Goal: Task Accomplishment & Management: Use online tool/utility

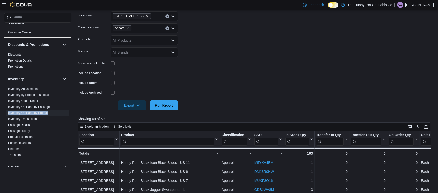
scroll to position [36, 0]
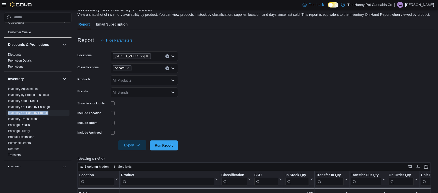
click at [139, 147] on icon "button" at bounding box center [138, 145] width 4 height 4
click at [136, 156] on span "Export to Excel" at bounding box center [133, 155] width 23 height 4
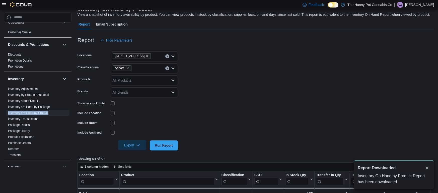
scroll to position [0, 0]
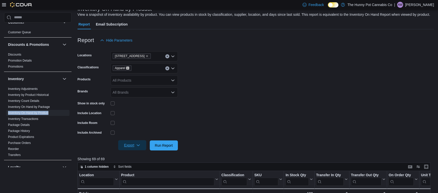
click at [126, 68] on icon "Remove Apparel from selection in this group" at bounding box center [127, 68] width 3 height 3
type input "***"
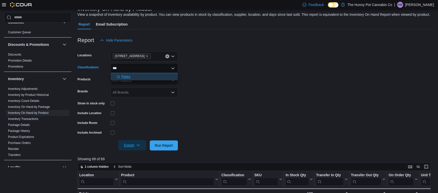
click at [132, 78] on div "Pipes" at bounding box center [144, 76] width 61 height 5
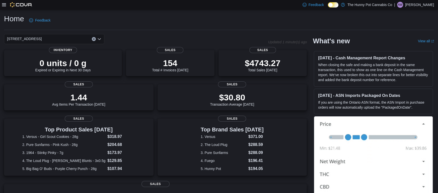
click at [7, 4] on div at bounding box center [17, 4] width 30 height 5
click at [5, 4] on icon at bounding box center [4, 5] width 4 height 4
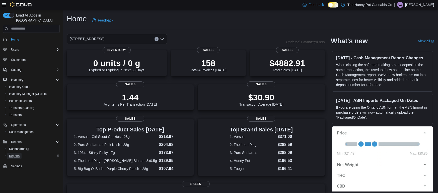
click at [18, 154] on span "Reports" at bounding box center [14, 156] width 11 height 4
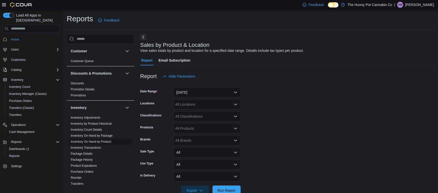
click at [92, 142] on link "Inventory On Hand by Product" at bounding box center [91, 142] width 40 height 4
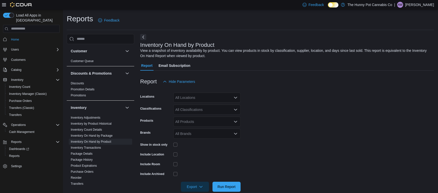
scroll to position [9, 0]
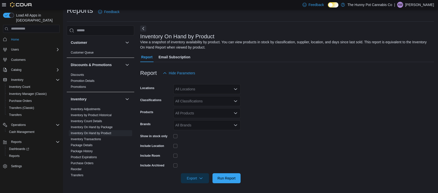
click at [204, 90] on div "All Locations" at bounding box center [206, 89] width 67 height 10
type input "*"
type input "***"
click at [207, 99] on span "[STREET_ADDRESS]" at bounding box center [203, 97] width 35 height 5
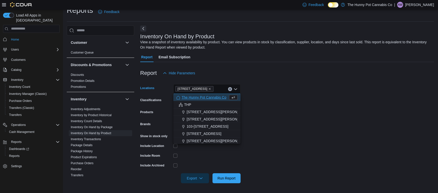
click at [283, 104] on form "Locations [STREET_ADDRESS][PERSON_NAME] Selected. 145 Silver Reign Dr. Press Ba…" at bounding box center [286, 130] width 293 height 105
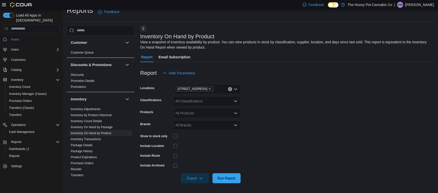
click at [196, 111] on div "All Products" at bounding box center [206, 113] width 67 height 10
click at [201, 102] on div "All Classifications" at bounding box center [206, 101] width 67 height 10
type input "***"
click at [192, 109] on span "Pipes" at bounding box center [188, 109] width 9 height 5
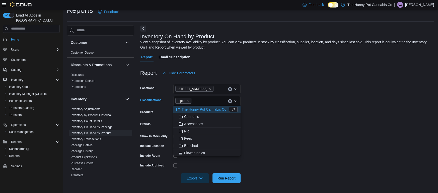
click at [301, 131] on form "Locations [STREET_ADDRESS] Classifications Pipes Combo box. Selected. Pipes. Pr…" at bounding box center [286, 130] width 293 height 105
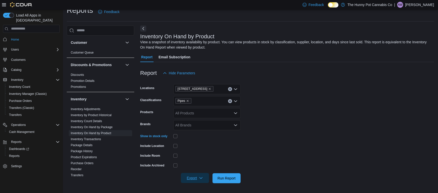
click at [187, 179] on span "Export" at bounding box center [195, 178] width 22 height 10
click at [202, 149] on span "Export to Excel" at bounding box center [195, 148] width 23 height 4
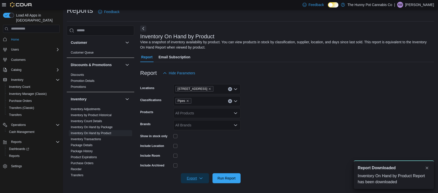
scroll to position [0, 0]
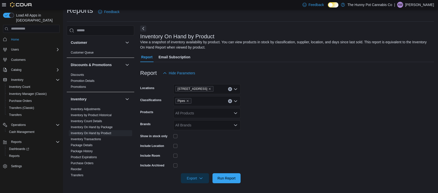
click at [313, 156] on form "Locations [STREET_ADDRESS] Classifications Pipes Products All Products Brands A…" at bounding box center [286, 130] width 293 height 105
click at [196, 176] on span "Export" at bounding box center [195, 178] width 22 height 10
click at [201, 149] on span "Export to Excel" at bounding box center [195, 148] width 23 height 4
